Goal: Task Accomplishment & Management: Manage account settings

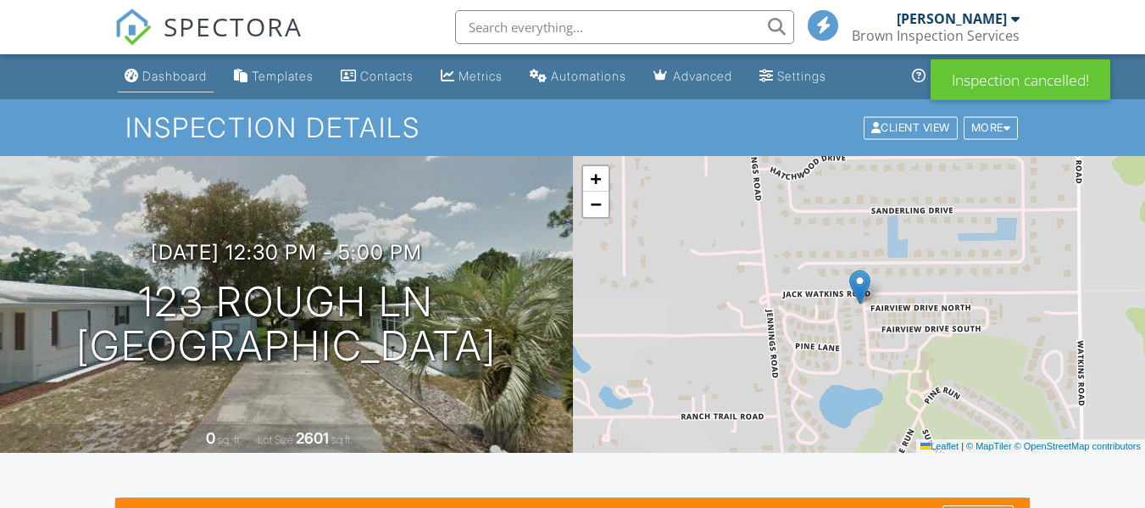
drag, startPoint x: 0, startPoint y: 0, endPoint x: 179, endPoint y: 69, distance: 191.6
click at [179, 69] on div "Dashboard" at bounding box center [174, 76] width 64 height 14
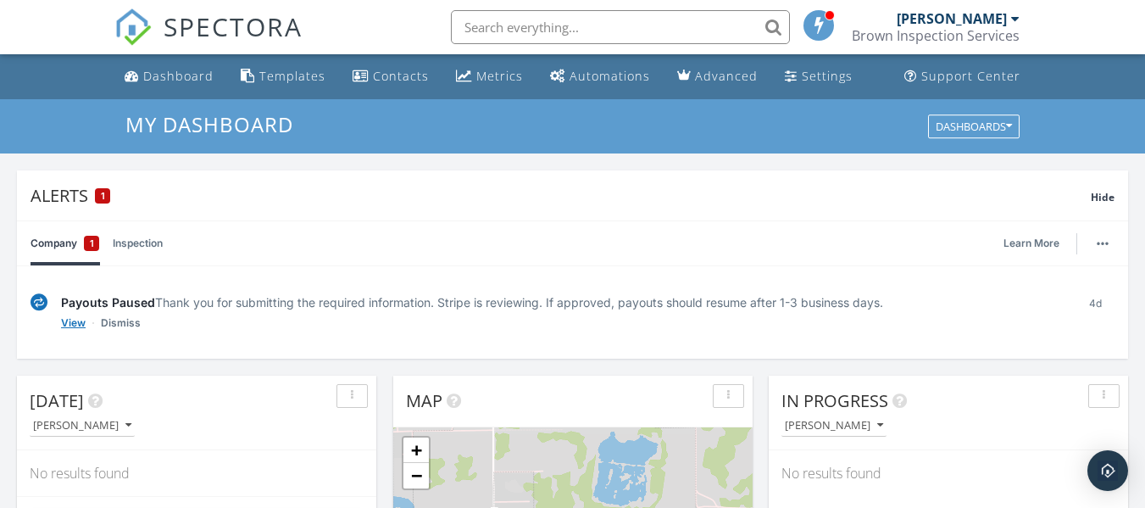
click at [71, 322] on link "View" at bounding box center [73, 323] width 25 height 17
click at [814, 73] on div "Settings" at bounding box center [827, 76] width 51 height 16
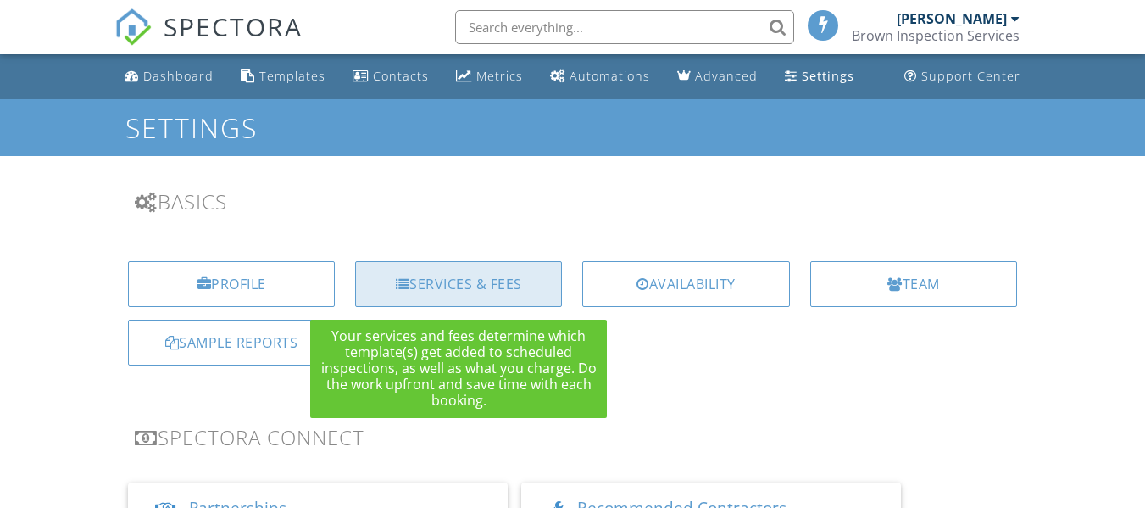
click at [518, 280] on div "Services & Fees" at bounding box center [458, 284] width 207 height 46
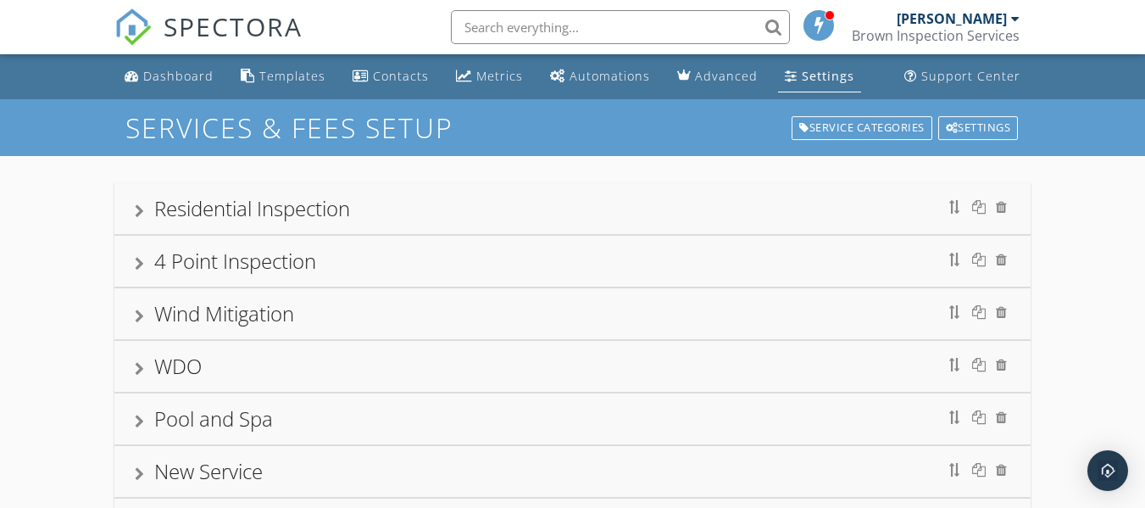
click at [326, 260] on div "4 Point Inspection" at bounding box center [573, 261] width 876 height 31
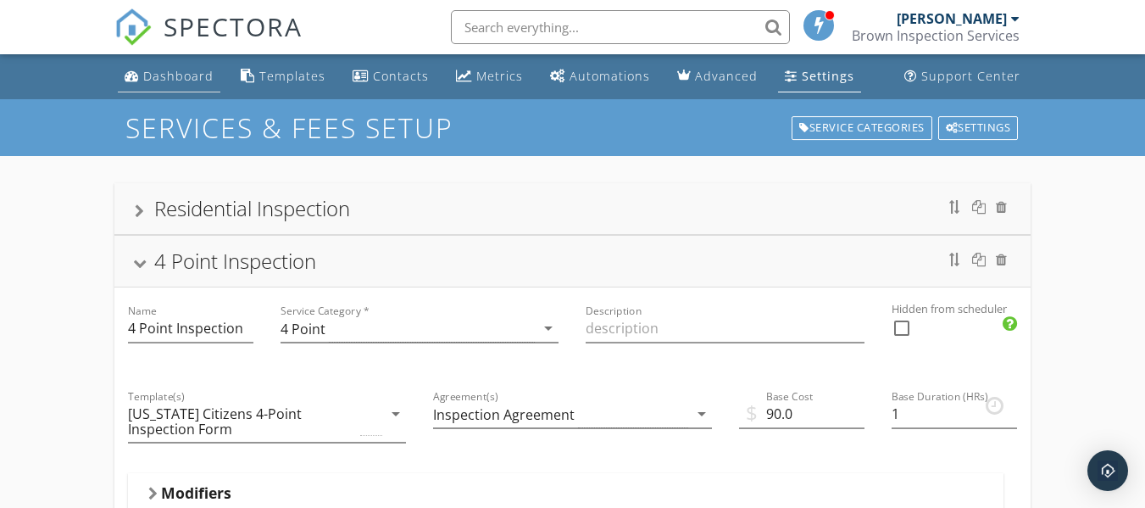
click at [170, 72] on div "Dashboard" at bounding box center [178, 76] width 70 height 16
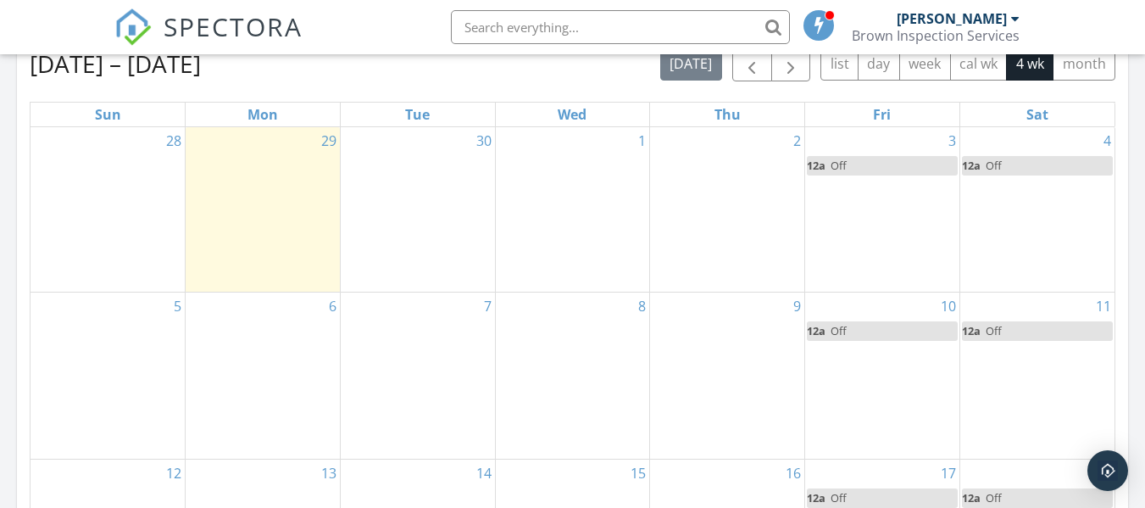
scroll to position [933, 0]
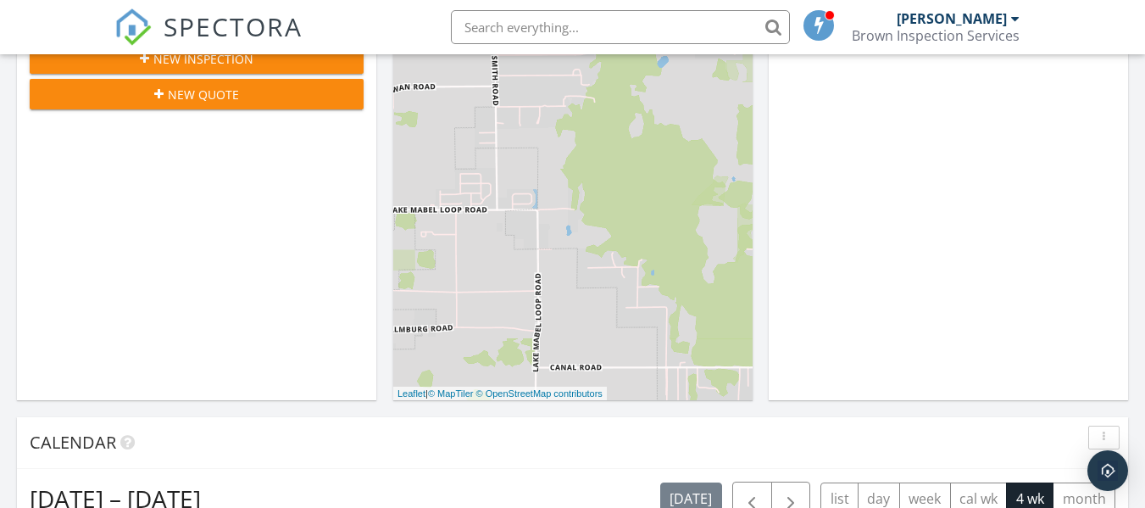
scroll to position [298, 0]
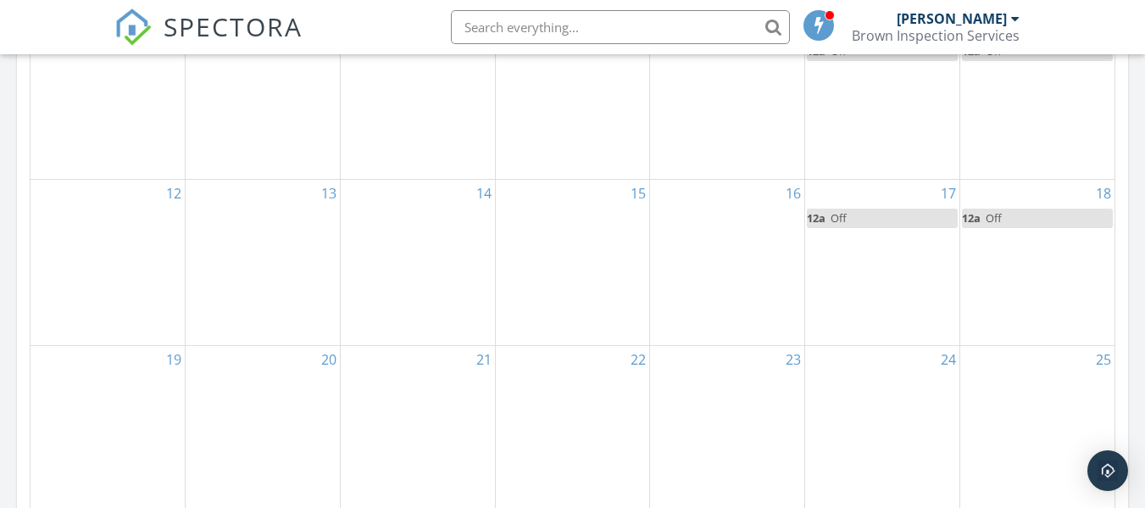
scroll to position [1017, 0]
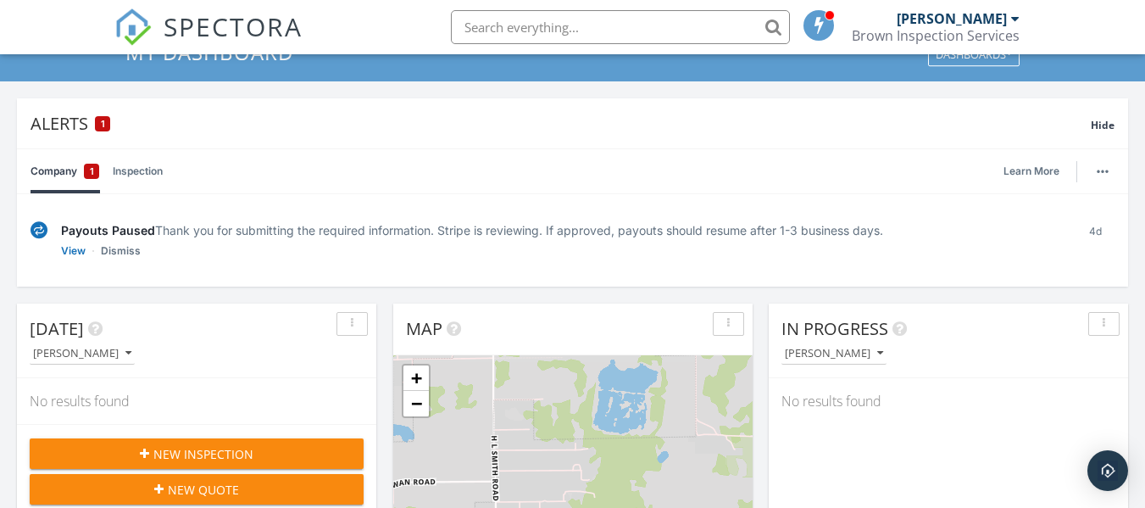
scroll to position [42, 0]
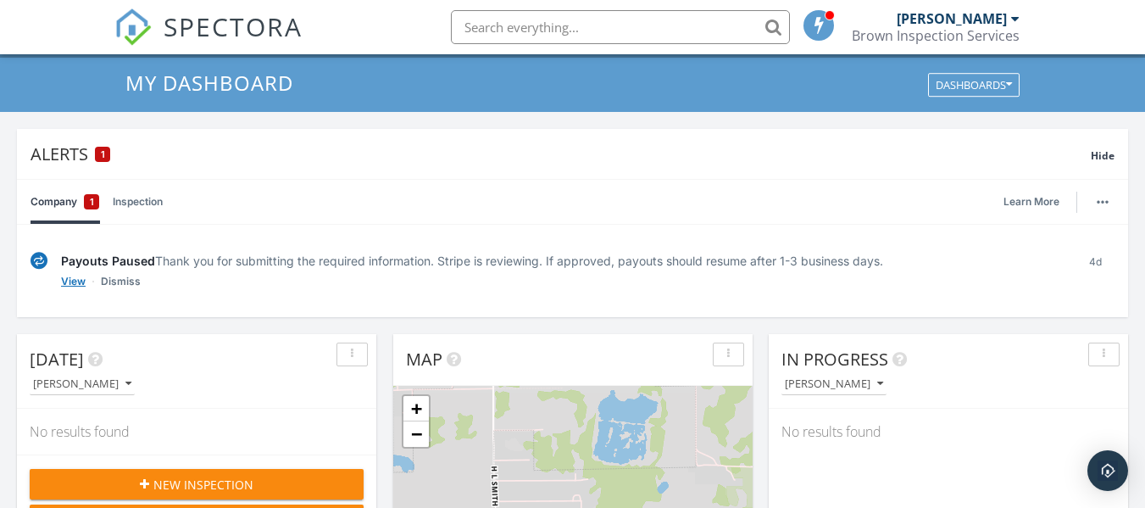
click at [70, 284] on link "View" at bounding box center [73, 281] width 25 height 17
